Goal: Task Accomplishment & Management: Complete application form

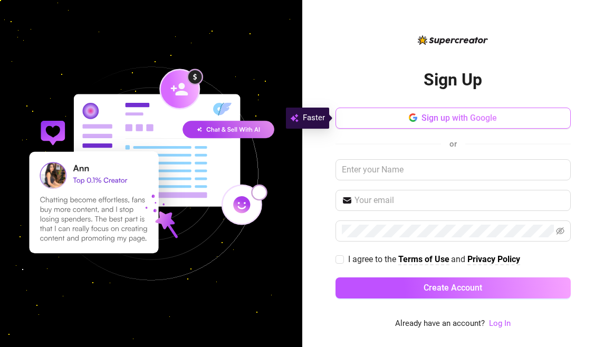
click at [457, 121] on span "Sign up with Google" at bounding box center [458, 118] width 75 height 10
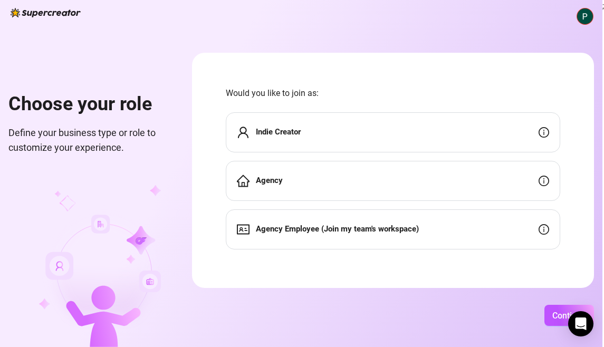
click at [502, 184] on div "Agency" at bounding box center [393, 181] width 334 height 40
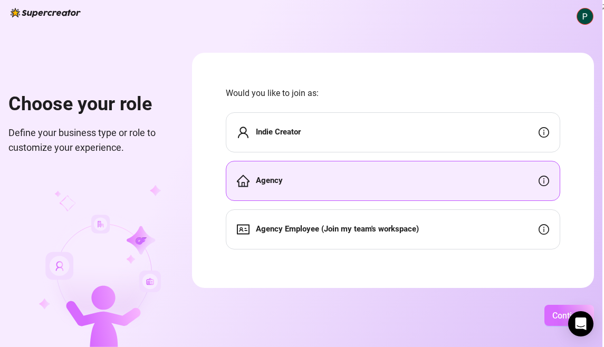
click at [557, 311] on span "Continue" at bounding box center [569, 316] width 34 height 10
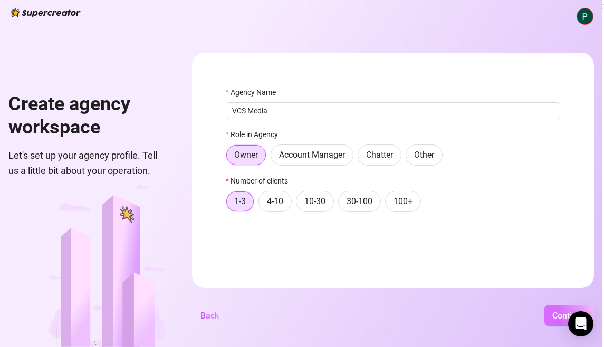
type input "VCS Media"
click at [560, 313] on span "Continue" at bounding box center [569, 316] width 34 height 10
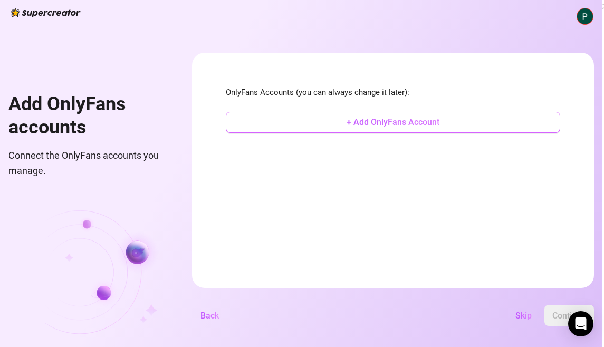
click at [383, 120] on span "+ Add OnlyFans Account" at bounding box center [393, 122] width 93 height 10
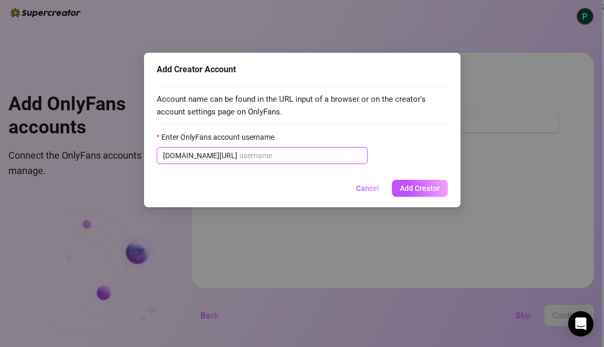
paste input "lucecitauncut"
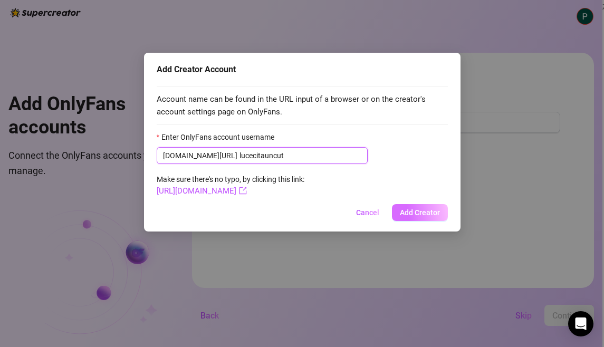
type input "lucecitauncut"
click at [426, 213] on span "Add Creator" at bounding box center [420, 212] width 40 height 8
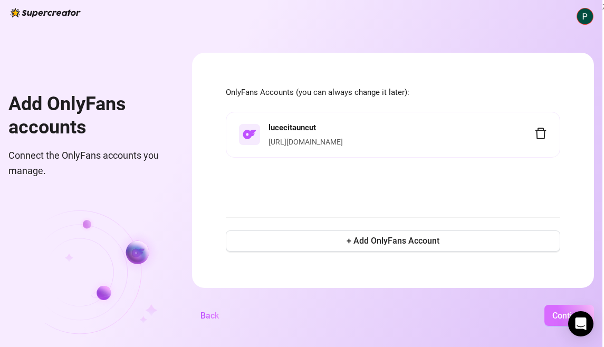
click at [552, 319] on span "Continue" at bounding box center [569, 316] width 34 height 10
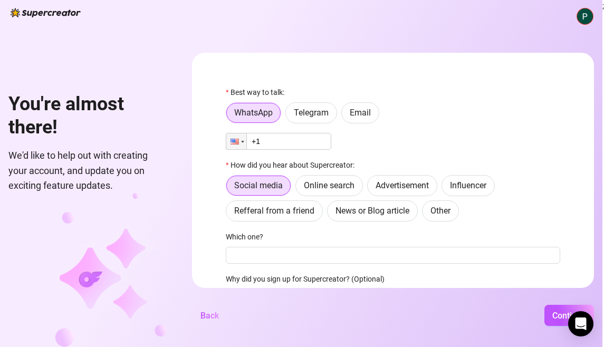
click at [309, 143] on input "+1" at bounding box center [278, 141] width 105 height 17
click at [356, 117] on span "Email" at bounding box center [360, 113] width 21 height 10
click at [344, 116] on input "Email" at bounding box center [344, 116] width 0 height 0
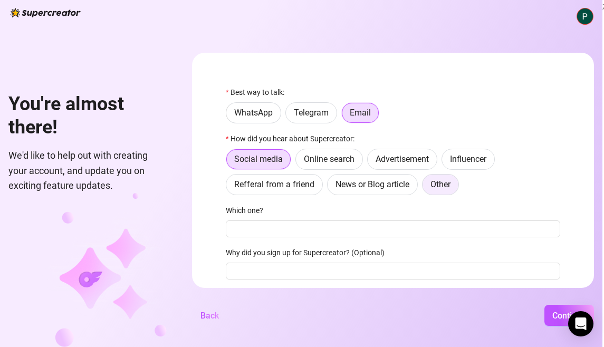
click at [429, 184] on label "Other" at bounding box center [440, 184] width 37 height 21
click at [425, 187] on input "Other" at bounding box center [425, 187] width 0 height 0
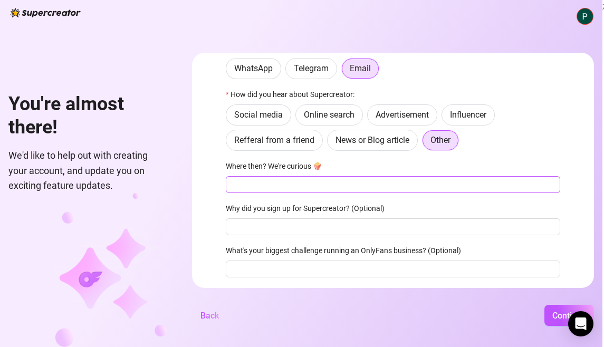
scroll to position [45, 0]
click at [389, 185] on input "Where then? We're curious 🍿" at bounding box center [393, 183] width 334 height 17
type input "G"
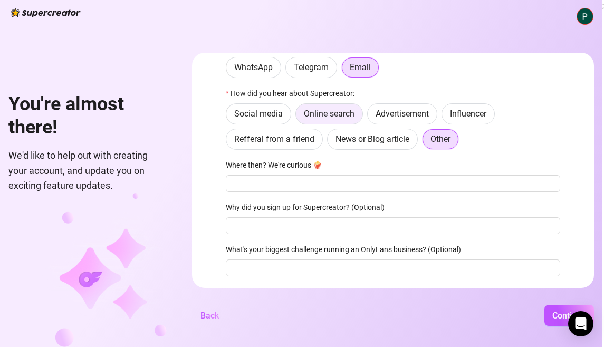
click at [338, 111] on span "Online search" at bounding box center [329, 114] width 51 height 10
click at [299, 117] on input "Online search" at bounding box center [299, 117] width 0 height 0
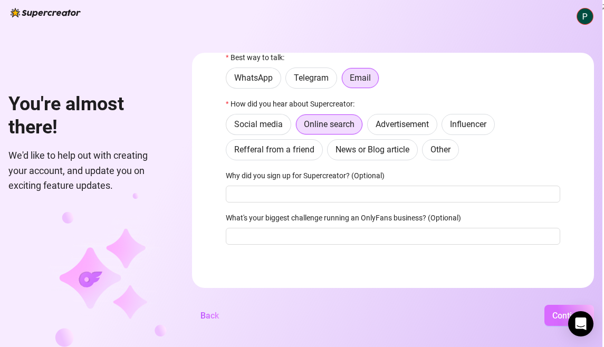
click at [554, 315] on span "Continue" at bounding box center [569, 316] width 34 height 10
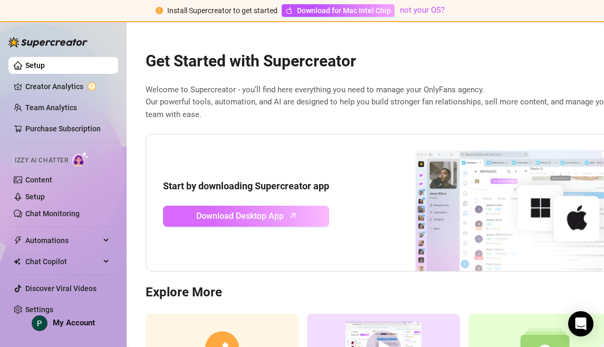
click at [285, 218] on link "Download Desktop App" at bounding box center [246, 216] width 166 height 21
